Goal: Feedback & Contribution: Ask a question

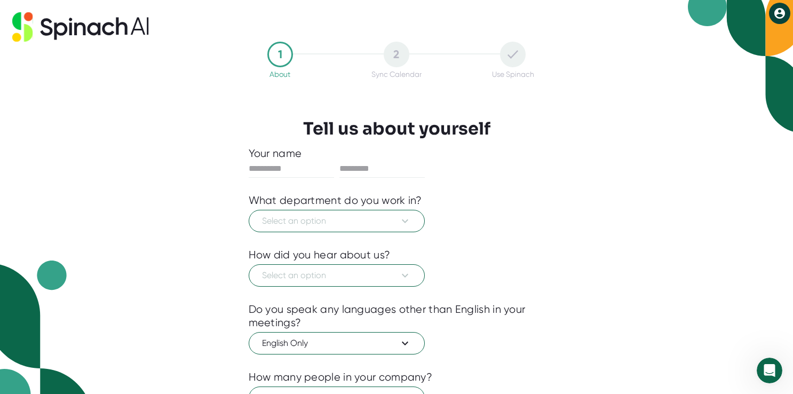
click at [783, 12] on icon at bounding box center [780, 13] width 11 height 11
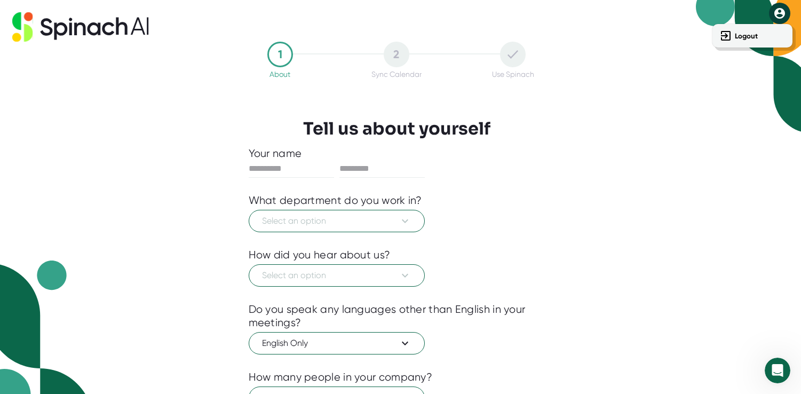
drag, startPoint x: 591, startPoint y: 155, endPoint x: 503, endPoint y: 153, distance: 88.1
click at [591, 154] on div at bounding box center [400, 197] width 801 height 394
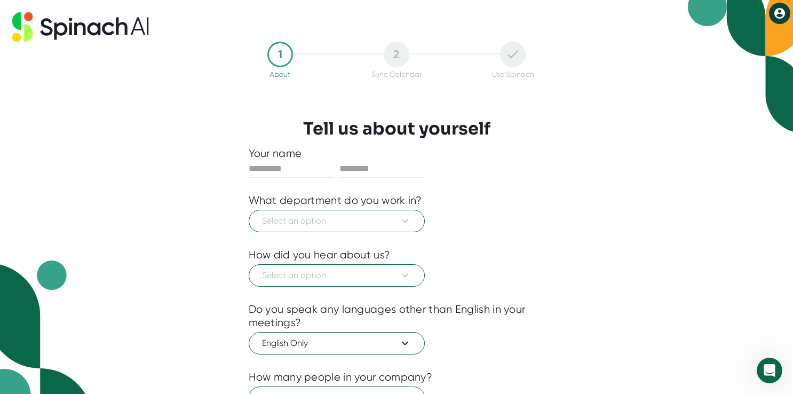
drag, startPoint x: 66, startPoint y: 28, endPoint x: 44, endPoint y: 20, distance: 23.6
click at [66, 27] on icon at bounding box center [60, 30] width 13 height 17
drag, startPoint x: 19, startPoint y: 1, endPoint x: 51, endPoint y: 269, distance: 270.4
click at [51, 269] on img at bounding box center [46, 327] width 93 height 133
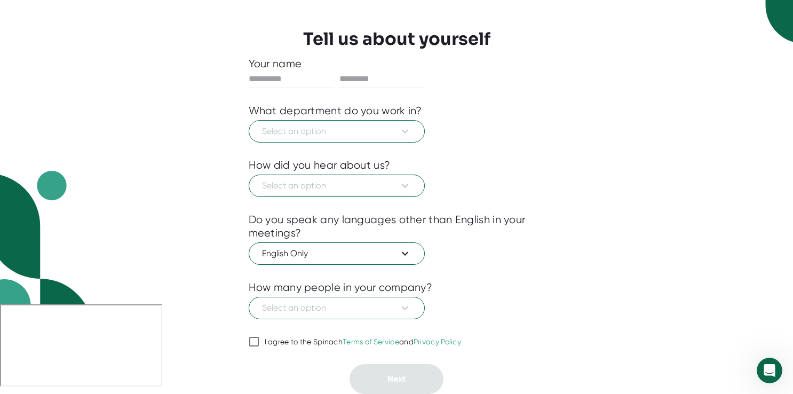
drag, startPoint x: 776, startPoint y: 364, endPoint x: 754, endPoint y: 251, distance: 114.7
click at [754, 251] on body "1 About 2 Sync Calendar Use Spinach Tell us about yourself Your name What depar…" at bounding box center [396, 148] width 793 height 476
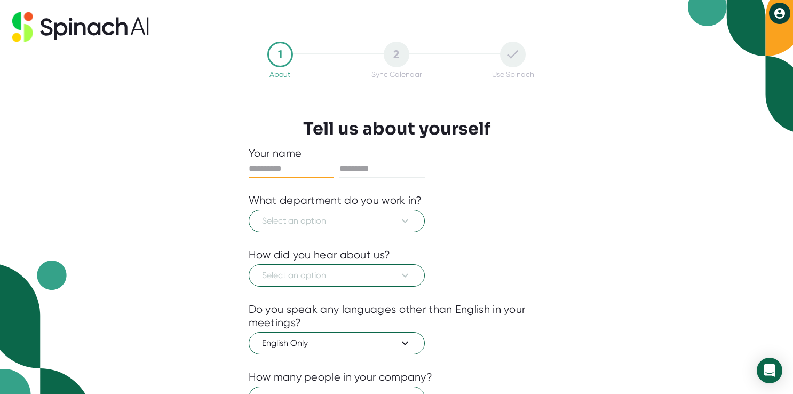
click at [779, 9] on icon at bounding box center [780, 13] width 11 height 11
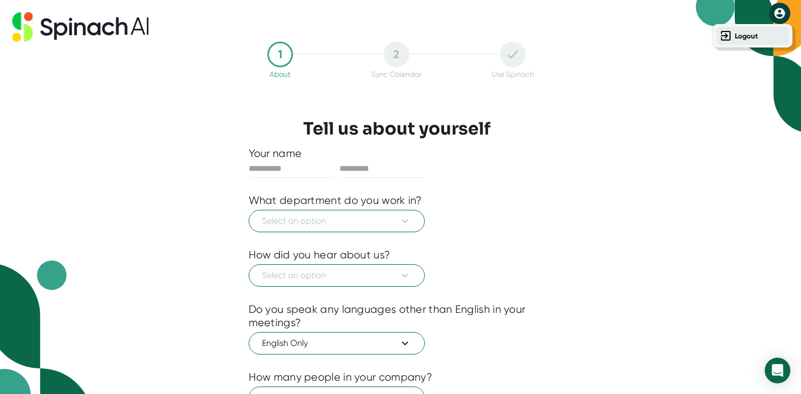
click at [732, 38] on button "Logout" at bounding box center [753, 36] width 72 height 18
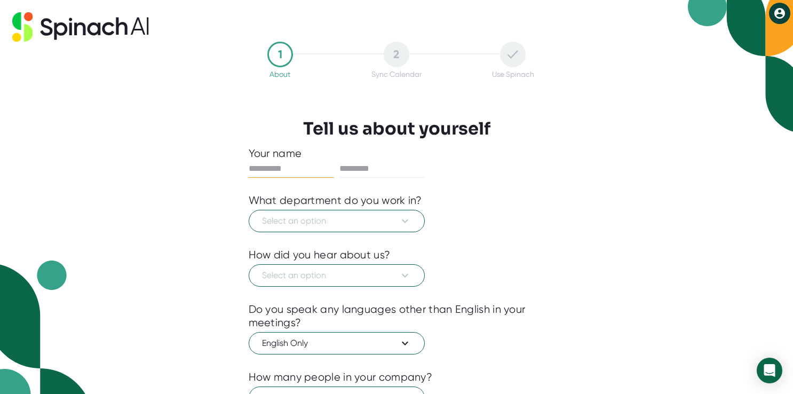
click at [271, 162] on input "text" at bounding box center [291, 168] width 85 height 17
click at [263, 166] on input "text" at bounding box center [291, 168] width 85 height 17
type input "****"
type input "*****"
click at [287, 213] on button "Select an option" at bounding box center [337, 221] width 176 height 22
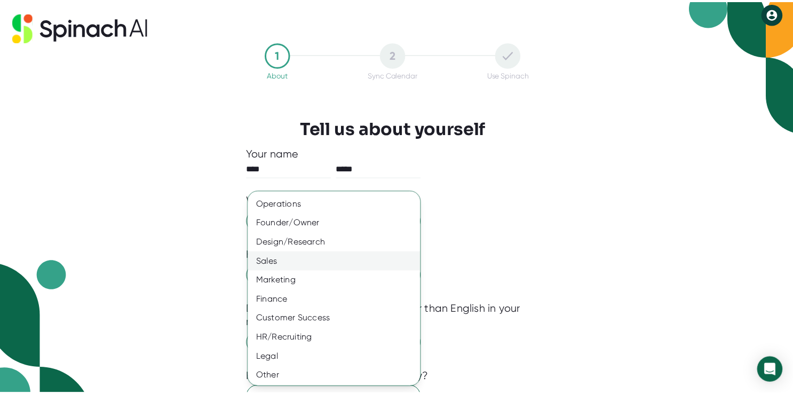
scroll to position [58, 0]
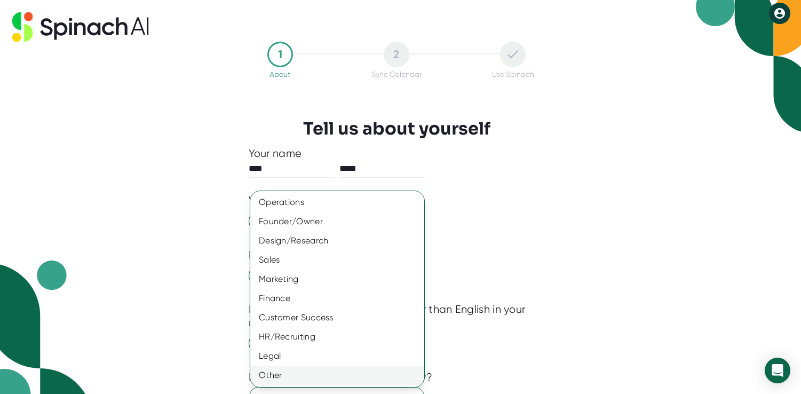
click at [289, 370] on div "Other" at bounding box center [341, 375] width 182 height 19
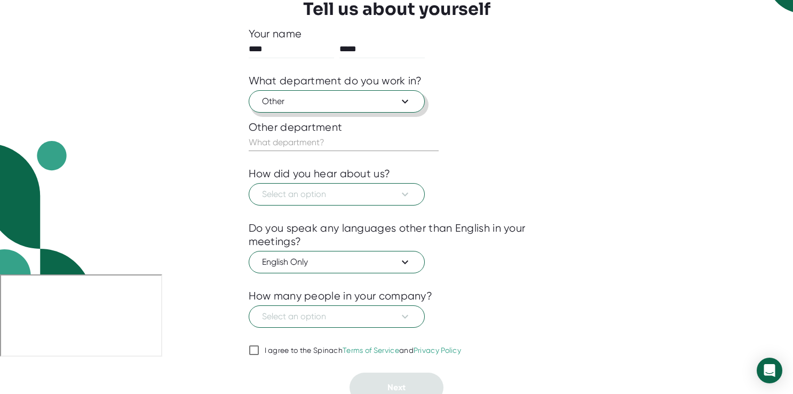
scroll to position [128, 0]
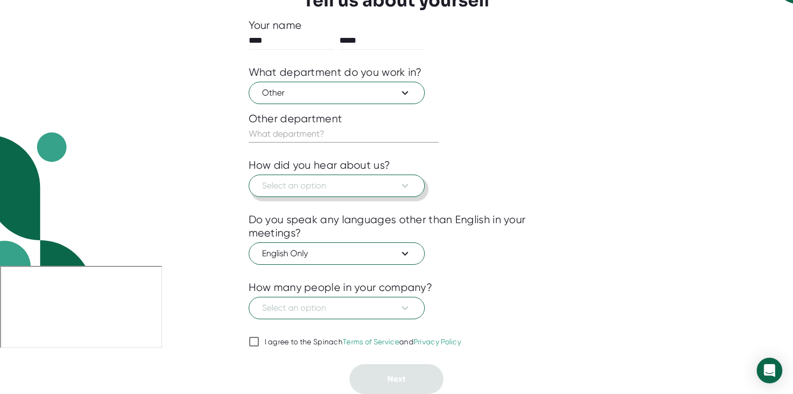
click at [292, 184] on span "Select an option" at bounding box center [336, 185] width 149 height 13
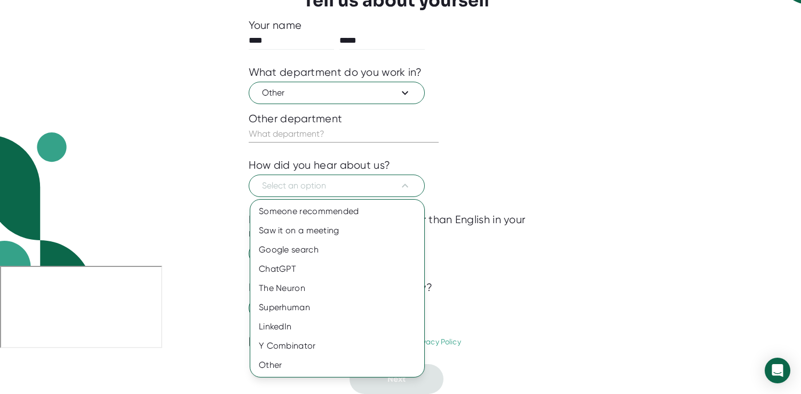
click at [279, 375] on ul "Someone recommended Saw it on a meeting Google search ChatGPT The Neuron Superh…" at bounding box center [337, 288] width 174 height 177
click at [274, 366] on div "Other" at bounding box center [337, 365] width 174 height 19
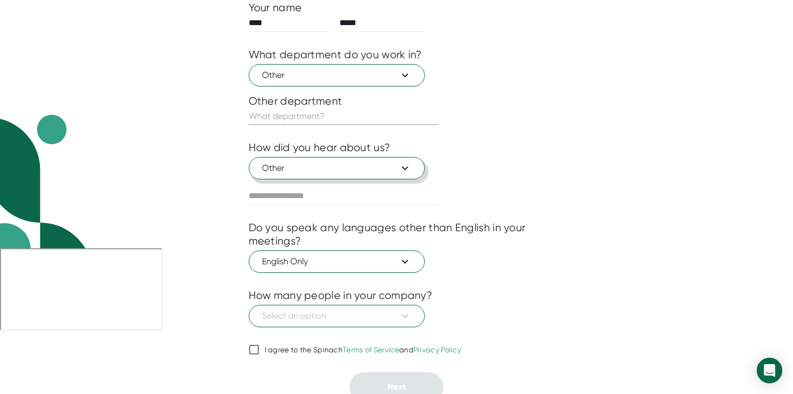
scroll to position [154, 0]
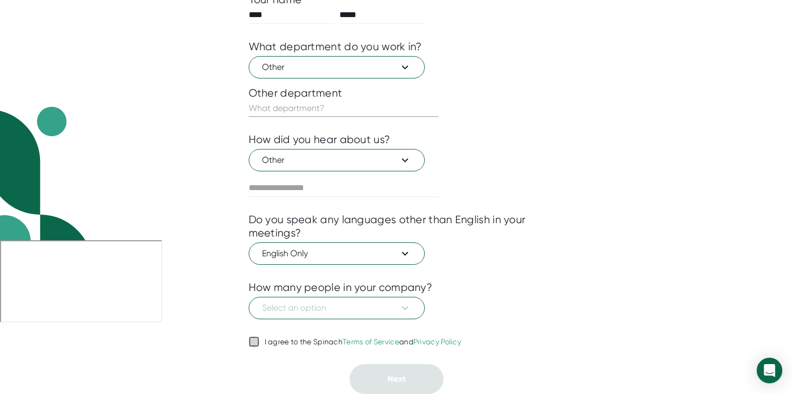
click at [253, 342] on input "I agree to the Spinach Terms of Service and Privacy Policy" at bounding box center [254, 341] width 11 height 13
checkbox input "true"
click at [334, 310] on span "Select an option" at bounding box center [336, 308] width 149 height 13
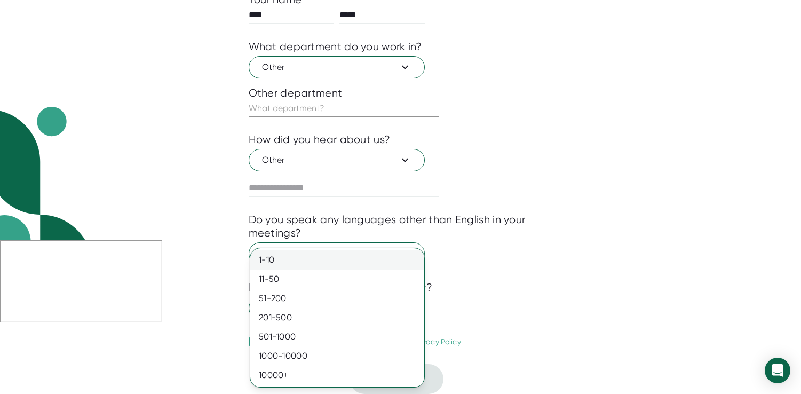
drag, startPoint x: 285, startPoint y: 262, endPoint x: 357, endPoint y: 332, distance: 100.8
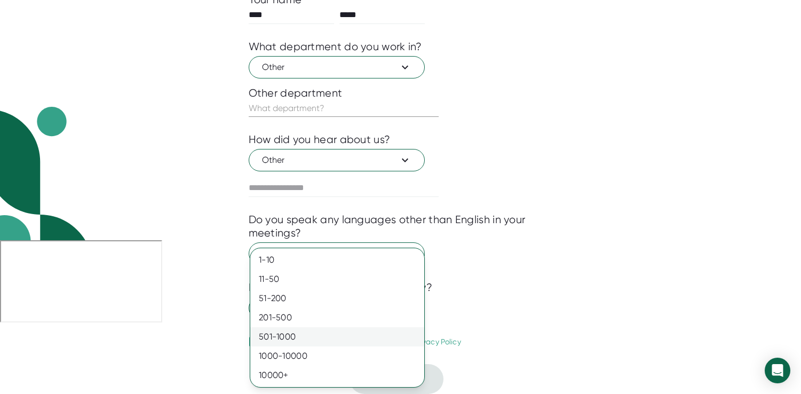
click at [283, 259] on div "1-10" at bounding box center [337, 259] width 174 height 19
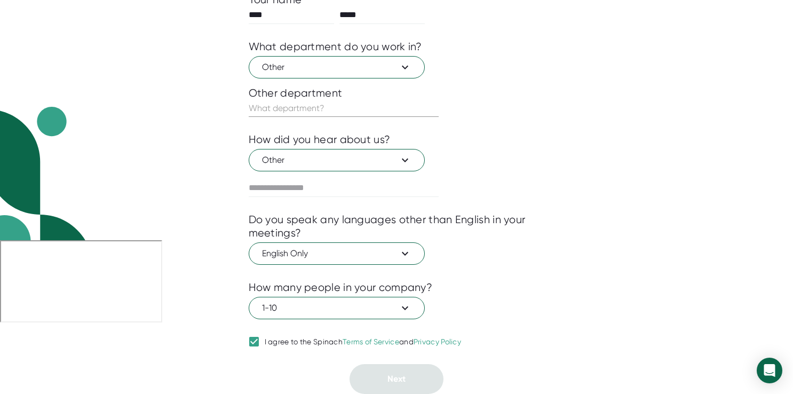
click at [272, 111] on input "text" at bounding box center [344, 108] width 190 height 17
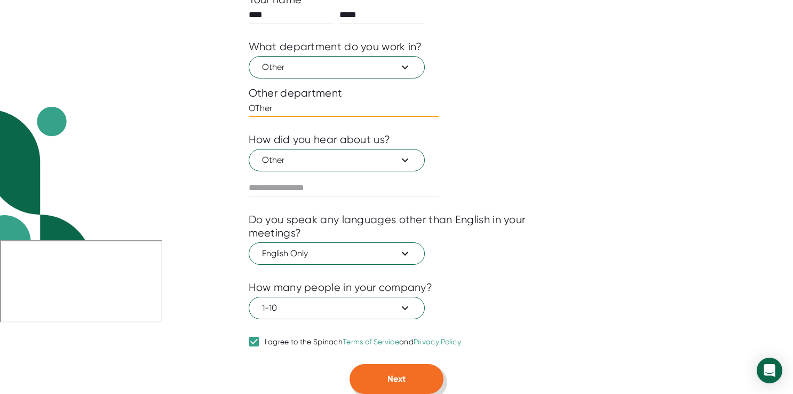
type input "OTher"
click at [396, 376] on span "Next" at bounding box center [397, 379] width 18 height 10
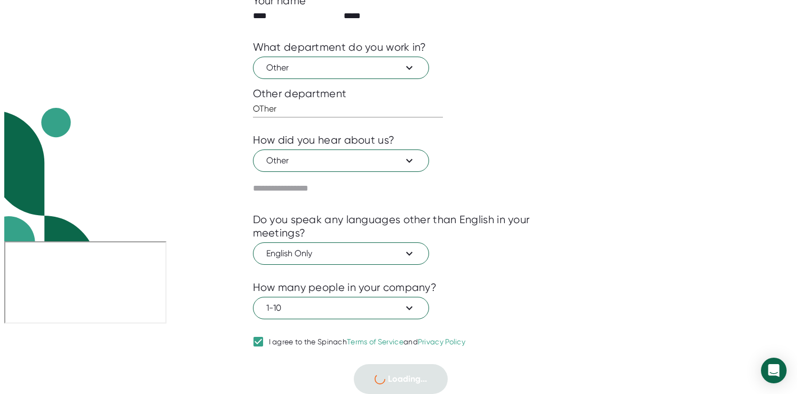
scroll to position [0, 0]
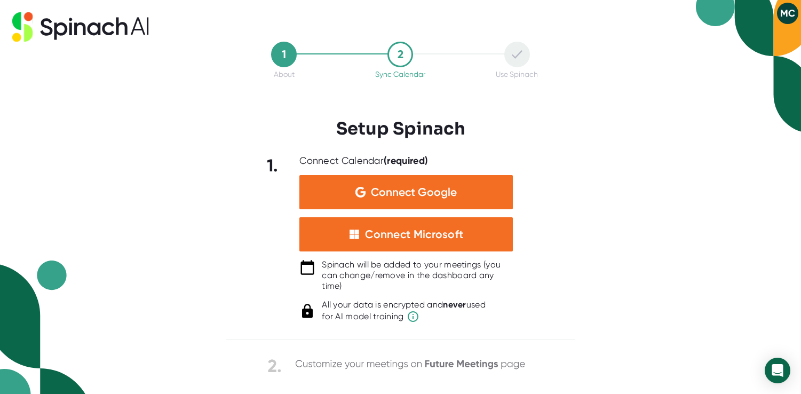
click at [788, 9] on button "MC" at bounding box center [787, 13] width 21 height 21
click at [648, 143] on div at bounding box center [400, 197] width 801 height 394
click at [775, 369] on icon "Open Intercom Messenger" at bounding box center [777, 371] width 12 height 14
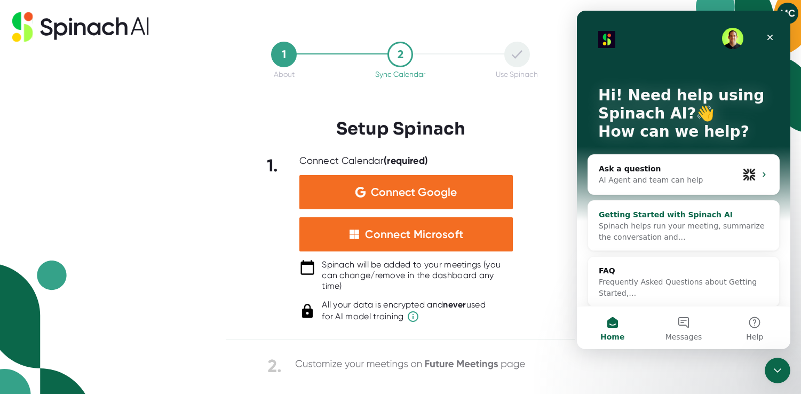
scroll to position [6, 0]
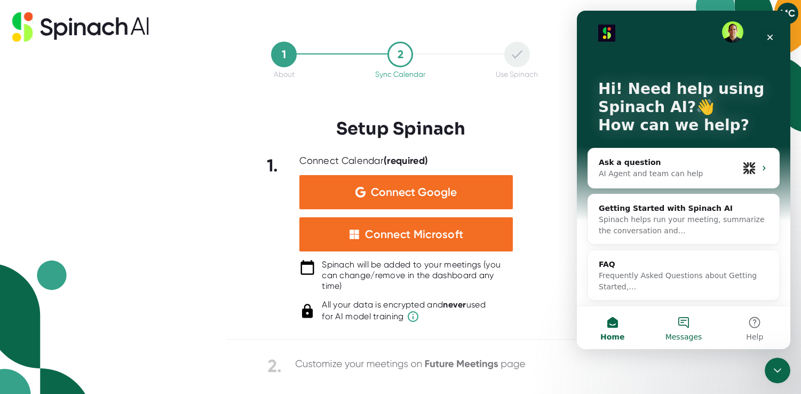
click at [683, 321] on button "Messages" at bounding box center [683, 327] width 71 height 43
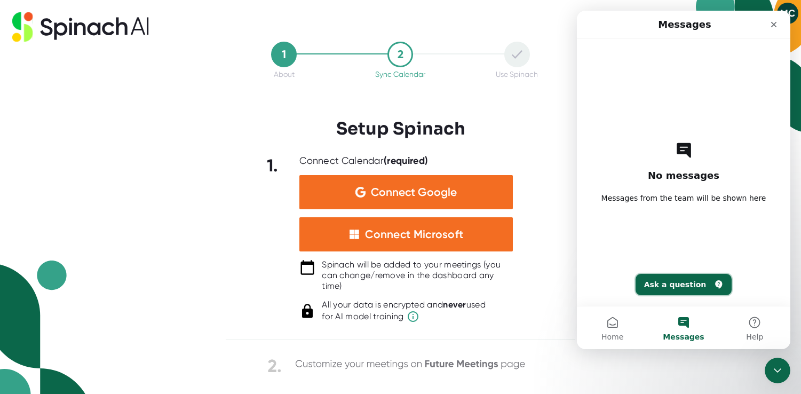
click at [680, 282] on button "Ask a question" at bounding box center [684, 284] width 97 height 21
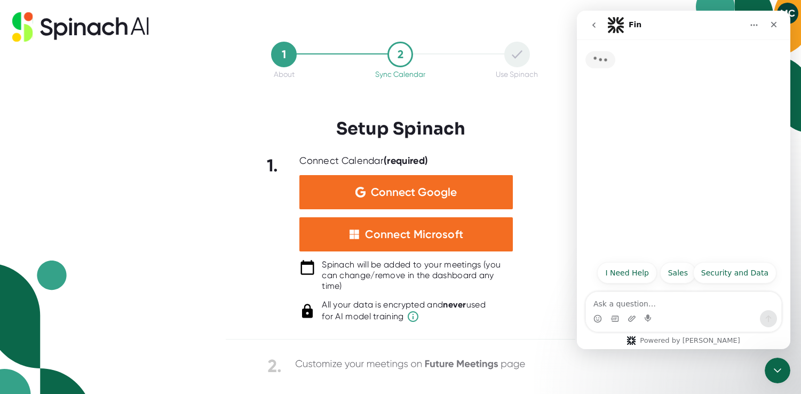
click at [621, 303] on textarea "Ask a question…" at bounding box center [683, 301] width 195 height 18
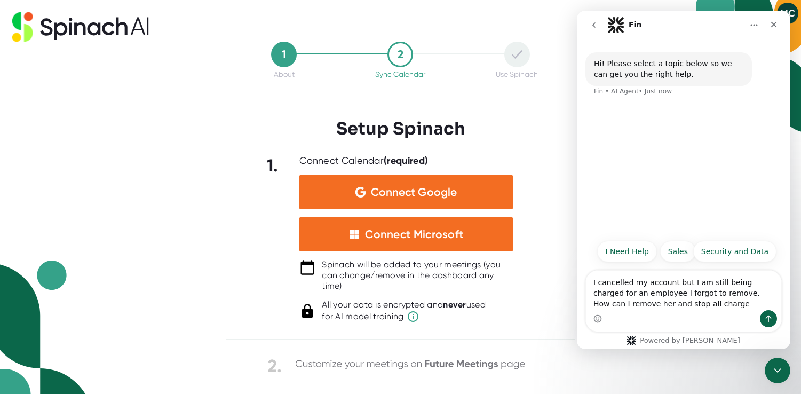
type textarea "I cancelled my account but I am still being charged for an employee I forgot to…"
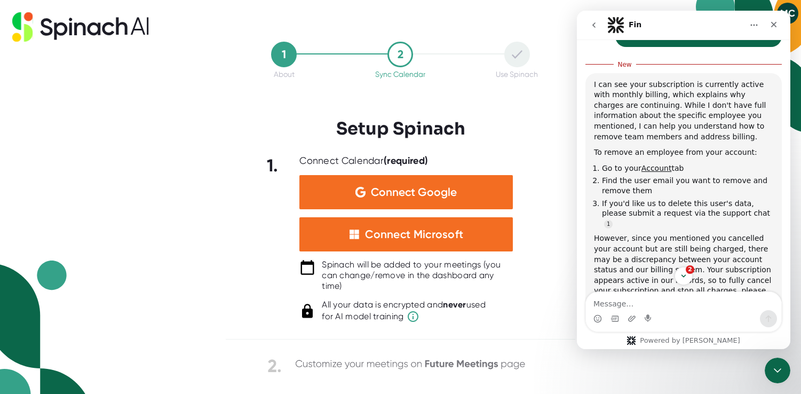
scroll to position [119, 0]
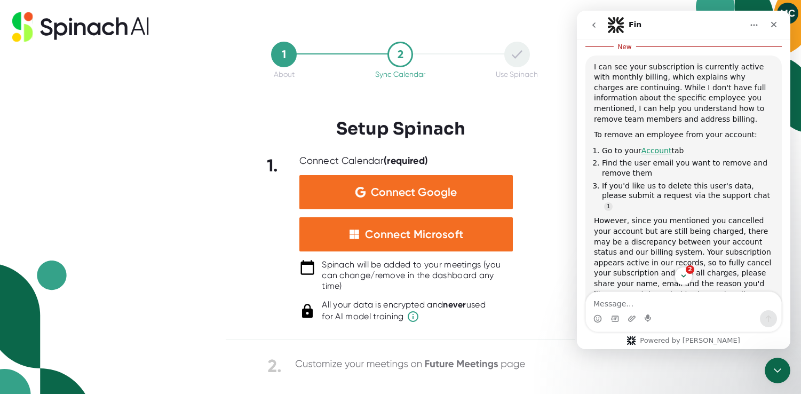
click at [656, 146] on link "Account" at bounding box center [657, 150] width 30 height 9
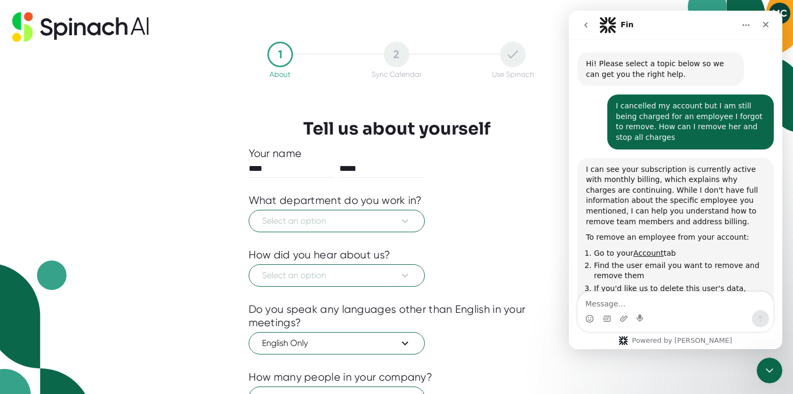
scroll to position [169, 0]
